Goal: Register for event/course

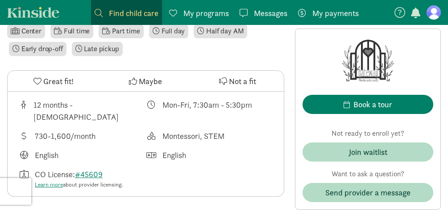
scroll to position [290, 0]
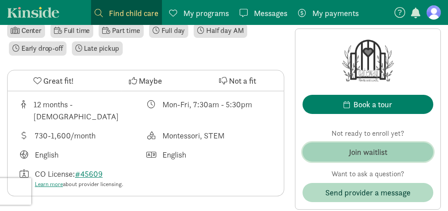
click at [365, 151] on div "Join waitlist" at bounding box center [368, 152] width 38 height 12
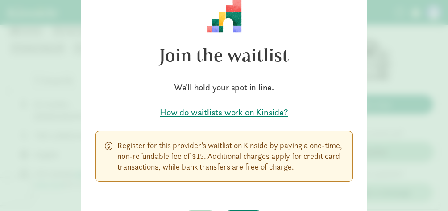
scroll to position [106, 0]
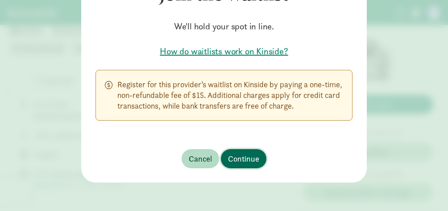
click at [247, 159] on span "Continue" at bounding box center [243, 159] width 31 height 12
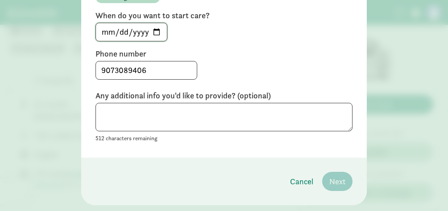
click at [136, 35] on input "[DATE]" at bounding box center [131, 32] width 71 height 18
click at [157, 31] on input "[DATE]" at bounding box center [131, 32] width 71 height 18
type input "[DATE]"
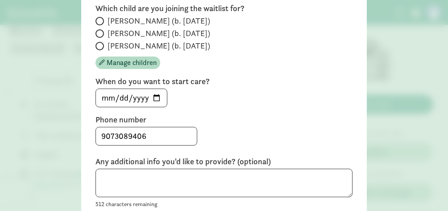
click at [102, 21] on span at bounding box center [99, 21] width 8 height 8
click at [101, 21] on input "[PERSON_NAME] (b. [DATE])" at bounding box center [98, 21] width 6 height 6
radio input "true"
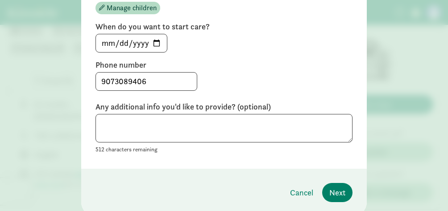
scroll to position [188, 0]
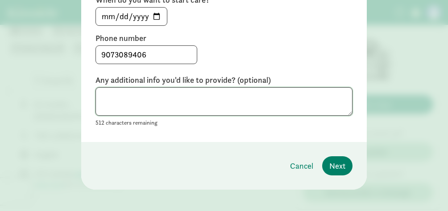
click at [208, 100] on textarea at bounding box center [223, 101] width 257 height 29
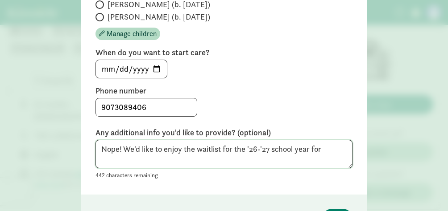
scroll to position [195, 0]
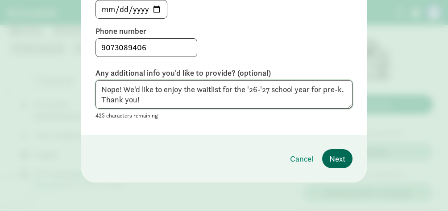
type textarea "Nope! We'd like to enjoy the waitlist for the '26-'27 school year for pre-k. Th…"
click at [336, 168] on button "Next" at bounding box center [337, 158] width 30 height 19
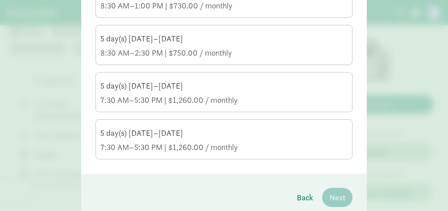
scroll to position [123, 0]
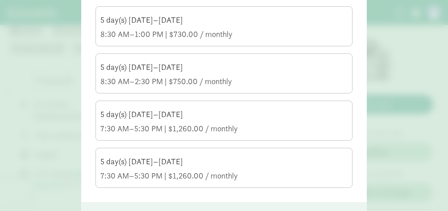
click at [191, 128] on div "7:30 AM–5:30 PM | $1,260.00 / monthly" at bounding box center [223, 129] width 247 height 11
click at [0, 0] on input "5 day(s) [DATE]–[DATE] 7:30 AM–5:30 PM | $1,260.00 / monthly" at bounding box center [0, 0] width 0 height 0
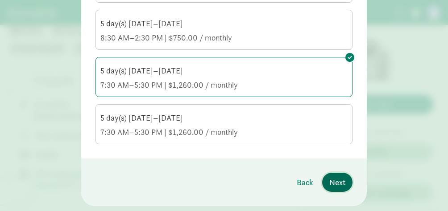
click at [343, 179] on span "Next" at bounding box center [337, 183] width 16 height 12
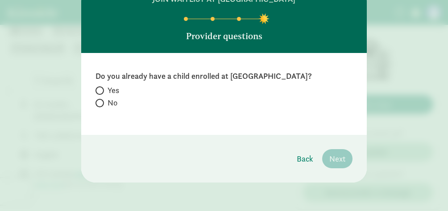
scroll to position [42, 0]
click at [103, 100] on label "No" at bounding box center [223, 103] width 257 height 11
click at [101, 100] on input "No" at bounding box center [98, 103] width 6 height 6
radio input "true"
click at [342, 159] on span "Next" at bounding box center [337, 159] width 16 height 12
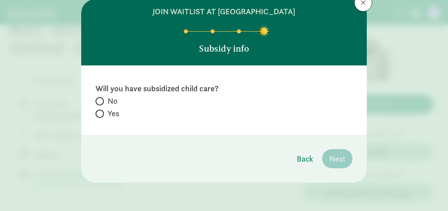
scroll to position [29, 0]
click at [101, 103] on span at bounding box center [99, 101] width 8 height 8
click at [101, 103] on input "No" at bounding box center [98, 102] width 6 height 6
radio input "true"
click at [342, 149] on button "Next" at bounding box center [337, 158] width 30 height 19
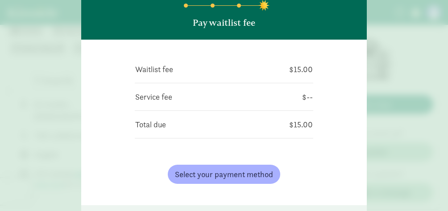
scroll to position [62, 0]
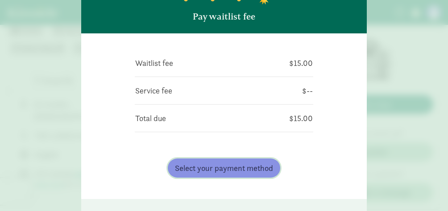
click at [226, 165] on span "Select your payment method" at bounding box center [224, 168] width 98 height 12
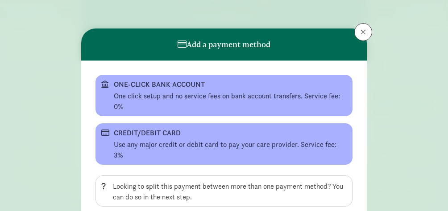
scroll to position [25, 0]
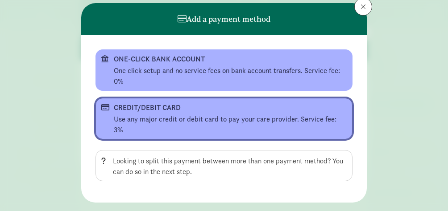
click at [226, 124] on div "Use any major credit or debit card to pay your care provider. Service fee: 3%" at bounding box center [230, 124] width 233 height 21
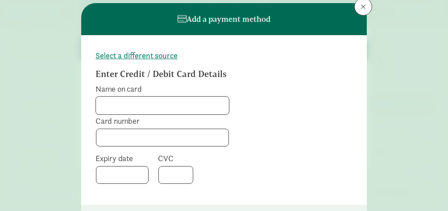
scroll to position [50, 0]
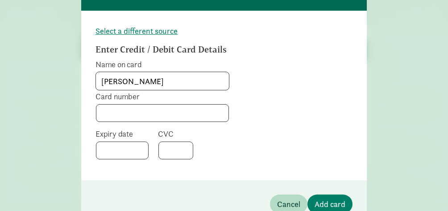
type input "[PERSON_NAME]"
click at [335, 201] on span "Add card" at bounding box center [330, 205] width 31 height 12
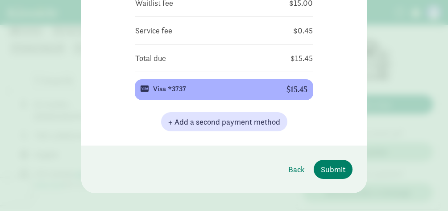
scroll to position [133, 0]
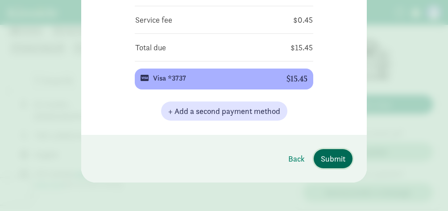
click at [342, 159] on span "Submit" at bounding box center [333, 159] width 25 height 12
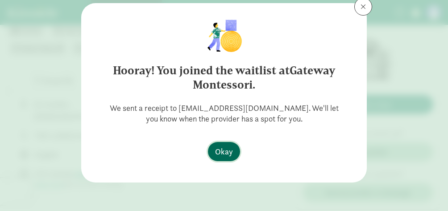
click at [229, 153] on span "Okay" at bounding box center [224, 152] width 18 height 12
